Goal: Task Accomplishment & Management: Use online tool/utility

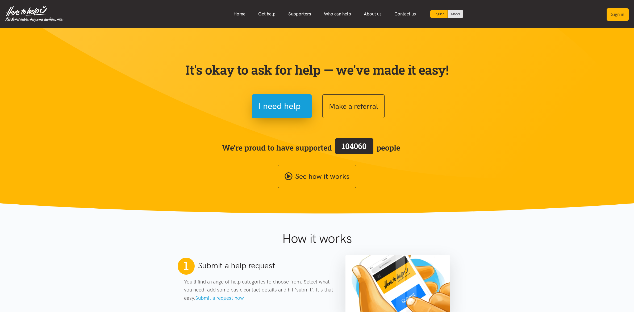
click at [621, 16] on button "Sign in" at bounding box center [618, 14] width 22 height 13
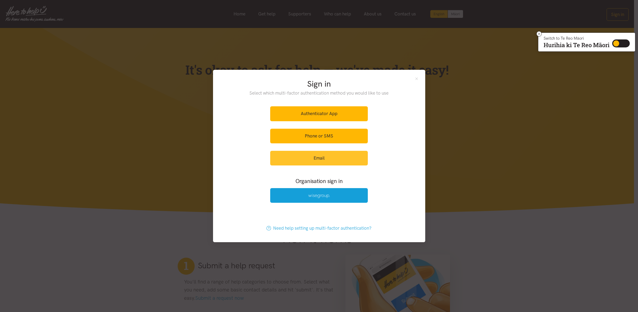
click at [324, 159] on link "Email" at bounding box center [319, 158] width 98 height 15
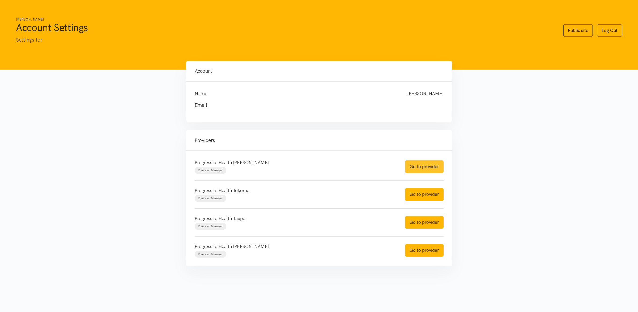
click at [427, 168] on link "Go to provider" at bounding box center [424, 166] width 39 height 13
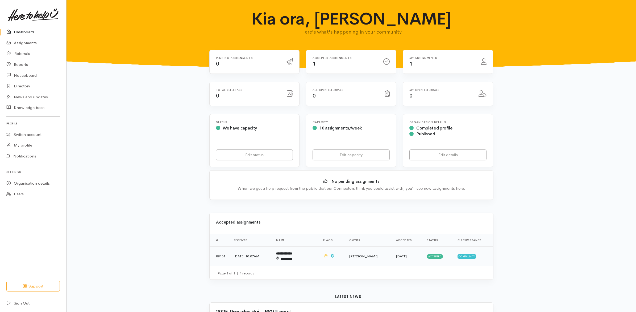
click at [327, 257] on td at bounding box center [332, 255] width 26 height 19
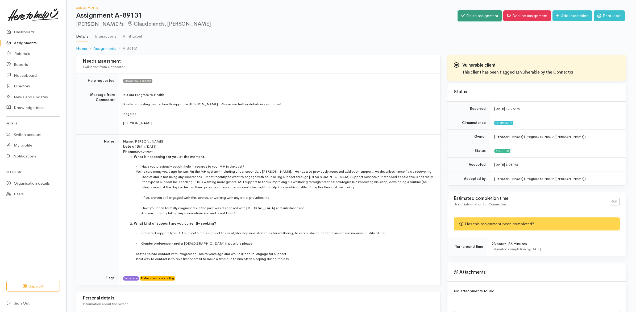
click at [489, 15] on link "Finish assignment" at bounding box center [480, 15] width 44 height 11
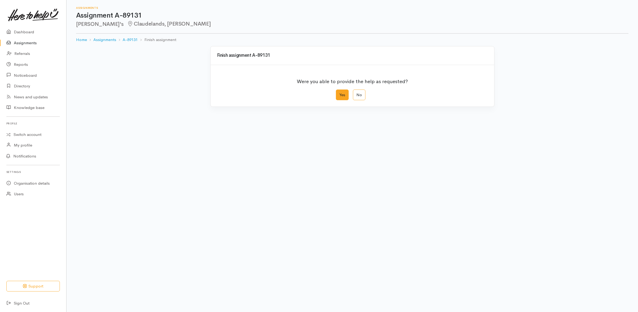
click at [347, 94] on label "Yes" at bounding box center [342, 94] width 13 height 11
click at [340, 93] on input "Yes" at bounding box center [337, 90] width 3 height 3
radio input "true"
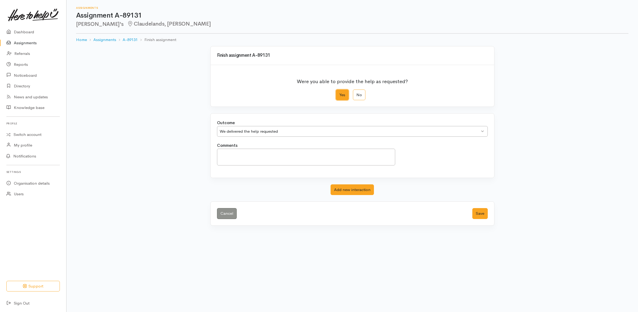
click at [438, 131] on div "We delivered the help requested" at bounding box center [350, 131] width 260 height 6
click at [473, 215] on button "Save" at bounding box center [480, 213] width 15 height 11
